Goal: Information Seeking & Learning: Learn about a topic

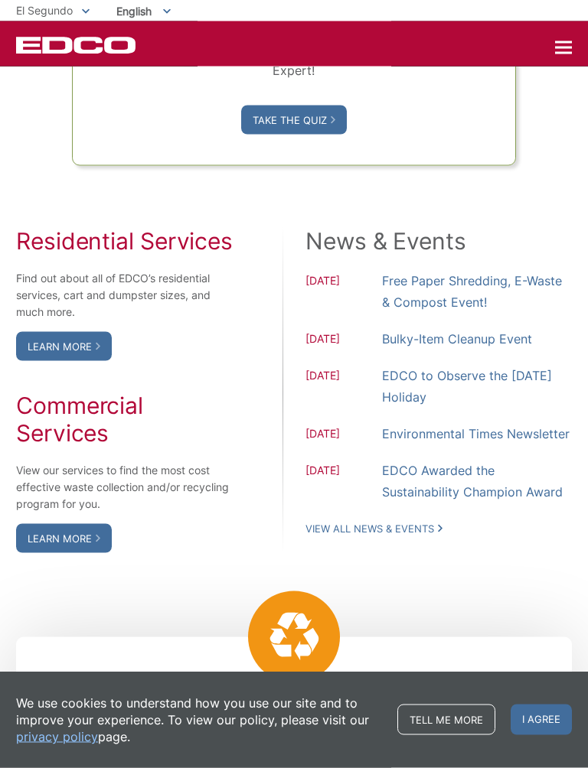
scroll to position [1165, 0]
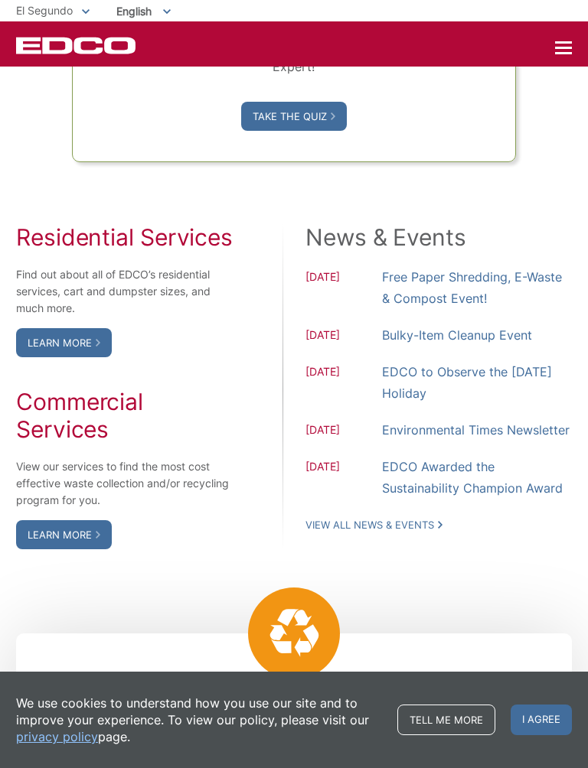
click at [394, 404] on link "EDCO to Observe the [DATE] Holiday" at bounding box center [477, 382] width 190 height 43
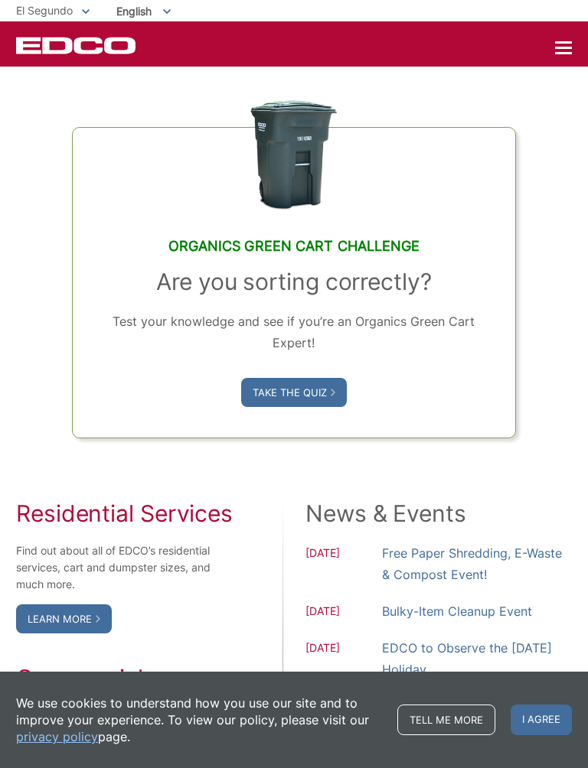
scroll to position [889, 0]
click at [286, 406] on link "Take the Quiz" at bounding box center [294, 391] width 106 height 29
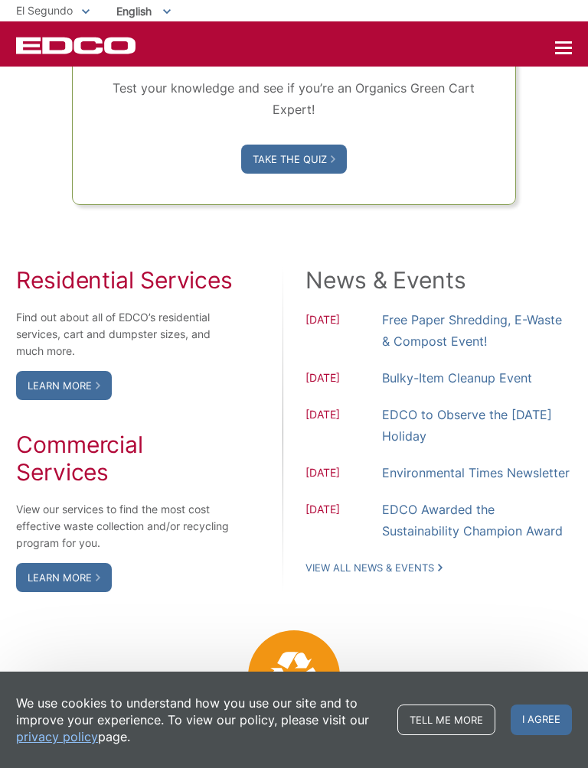
scroll to position [1123, 0]
click at [207, 442] on div "Residential Services Find out about all of EDCO’s residential services, cart an…" at bounding box center [125, 429] width 218 height 326
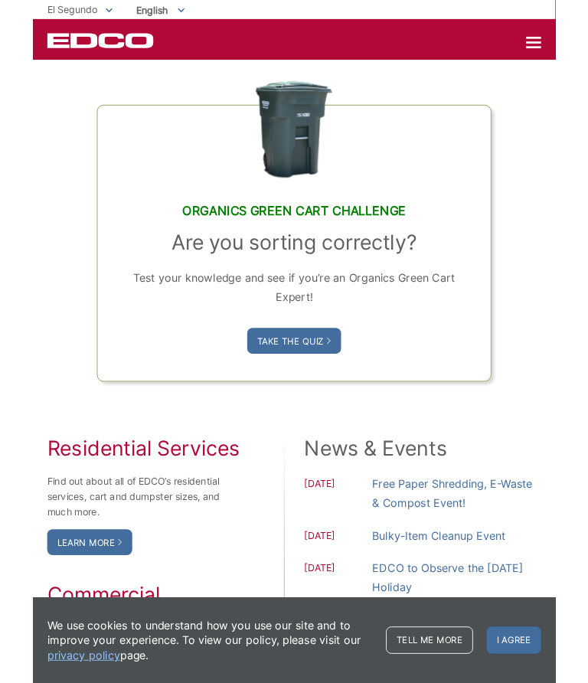
scroll to position [899, 0]
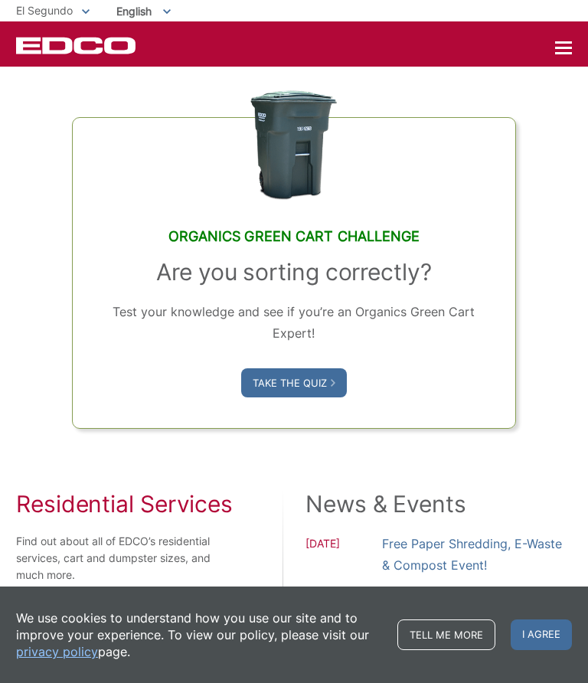
click at [279, 397] on link "Take the Quiz" at bounding box center [294, 382] width 106 height 29
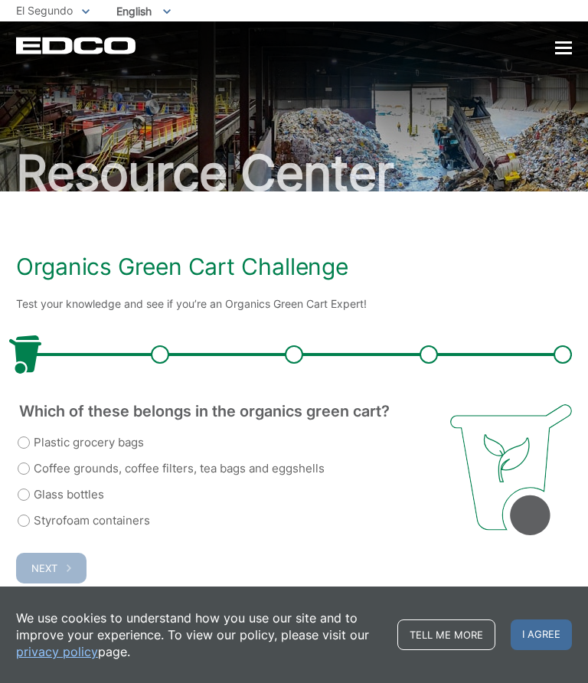
scroll to position [24, 0]
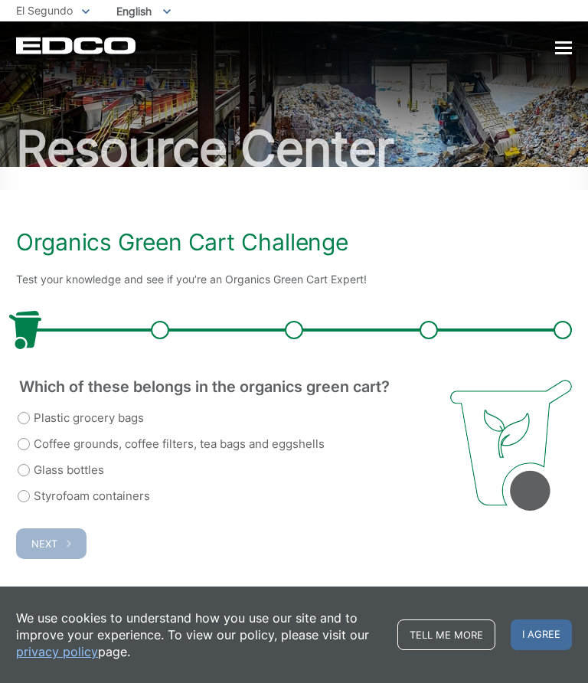
click at [23, 442] on label "Coffee grounds, coffee filters, tea bags and eggshells" at bounding box center [171, 444] width 307 height 18
radio input "true"
click at [47, 546] on span "Next" at bounding box center [44, 543] width 26 height 12
click at [47, 545] on span "Next" at bounding box center [44, 543] width 26 height 12
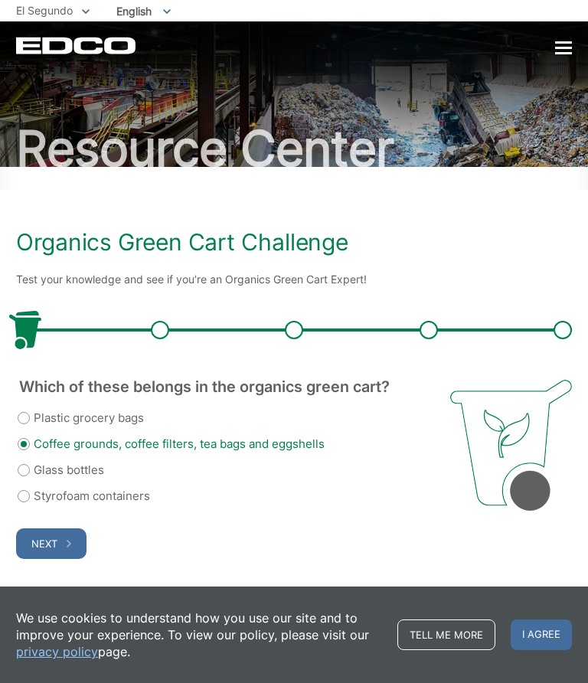
click at [55, 545] on span "Next" at bounding box center [44, 543] width 26 height 12
click at [67, 552] on button "Next" at bounding box center [51, 543] width 70 height 31
click at [416, 637] on link "Tell me more" at bounding box center [446, 634] width 98 height 31
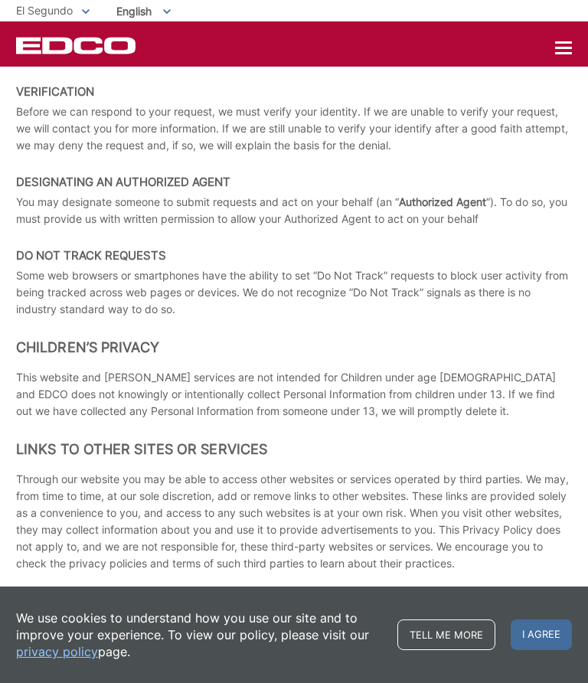
scroll to position [2746, 0]
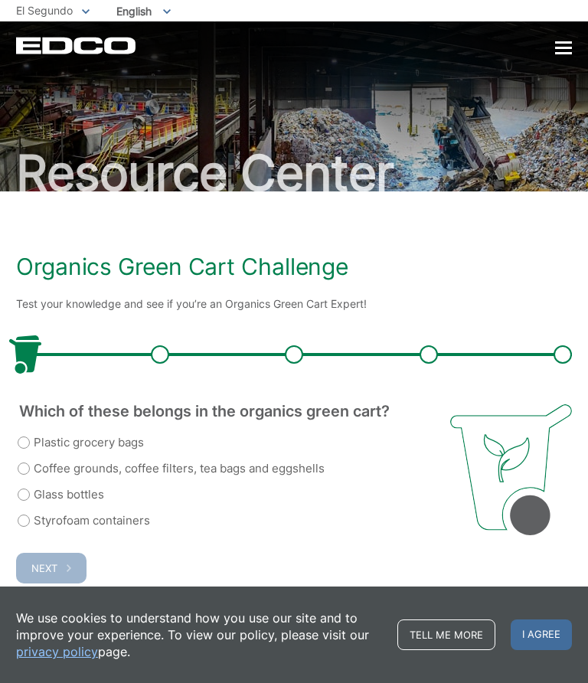
click at [49, 474] on label "Coffee grounds, coffee filters, tea bags and eggshells" at bounding box center [171, 468] width 307 height 18
radio input "true"
click at [34, 570] on span "Next" at bounding box center [44, 568] width 26 height 12
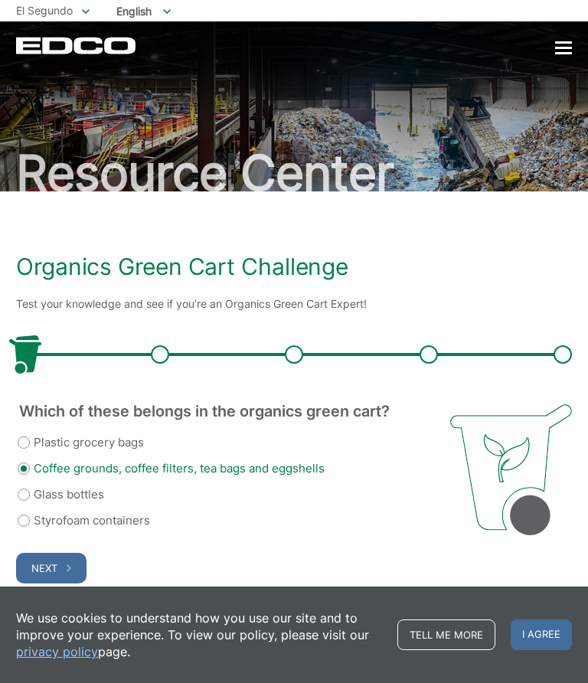
scroll to position [24, 0]
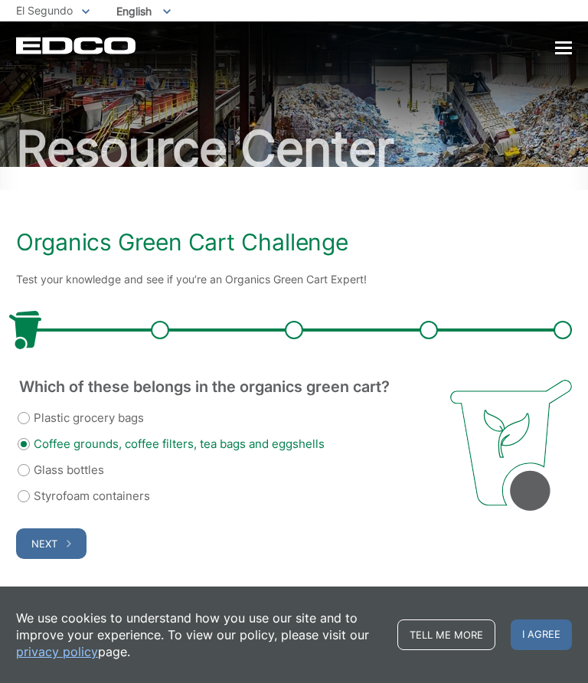
click at [158, 331] on div at bounding box center [293, 330] width 537 height 38
click at [57, 546] on span "Next" at bounding box center [44, 543] width 26 height 12
click at [67, 550] on span "button" at bounding box center [69, 544] width 5 height 14
click at [38, 544] on span "Next" at bounding box center [44, 543] width 26 height 12
